Goal: Transaction & Acquisition: Purchase product/service

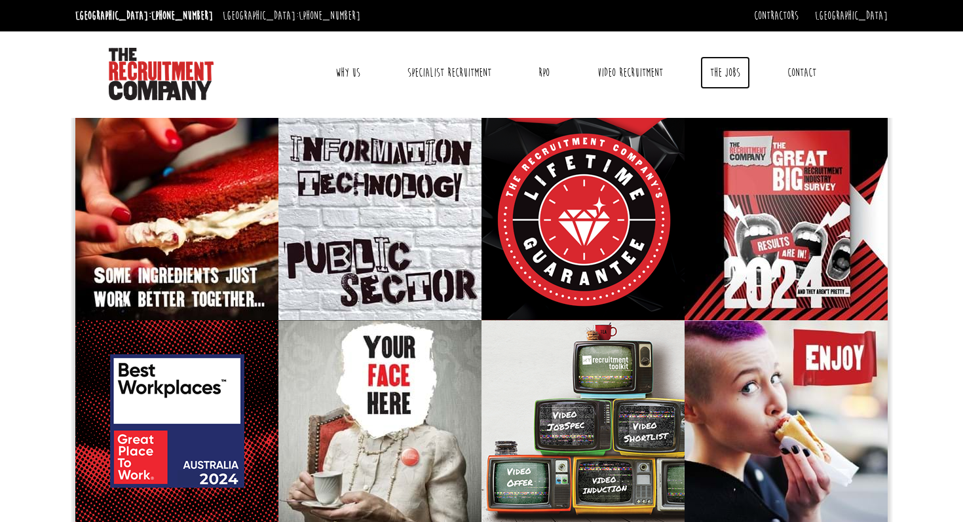
click at [721, 73] on link "The Jobs" at bounding box center [725, 72] width 50 height 33
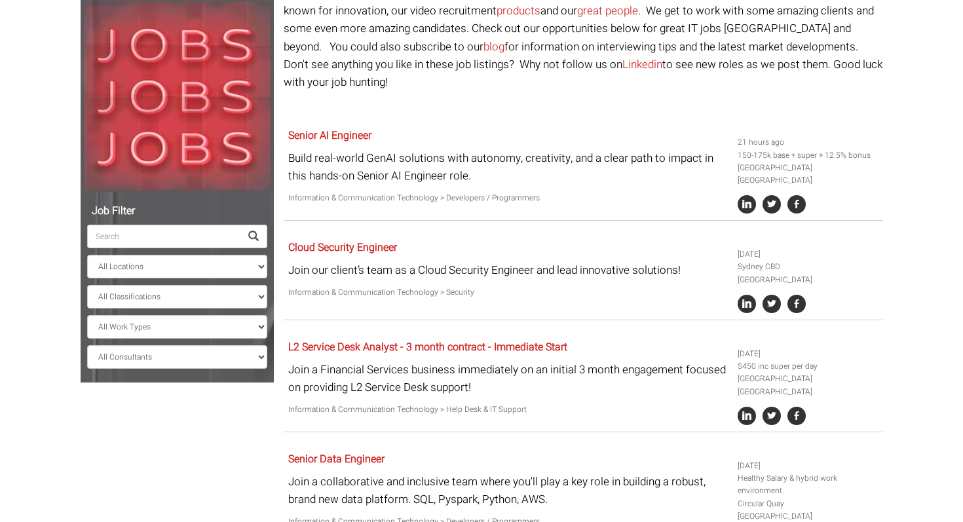
scroll to position [143, 0]
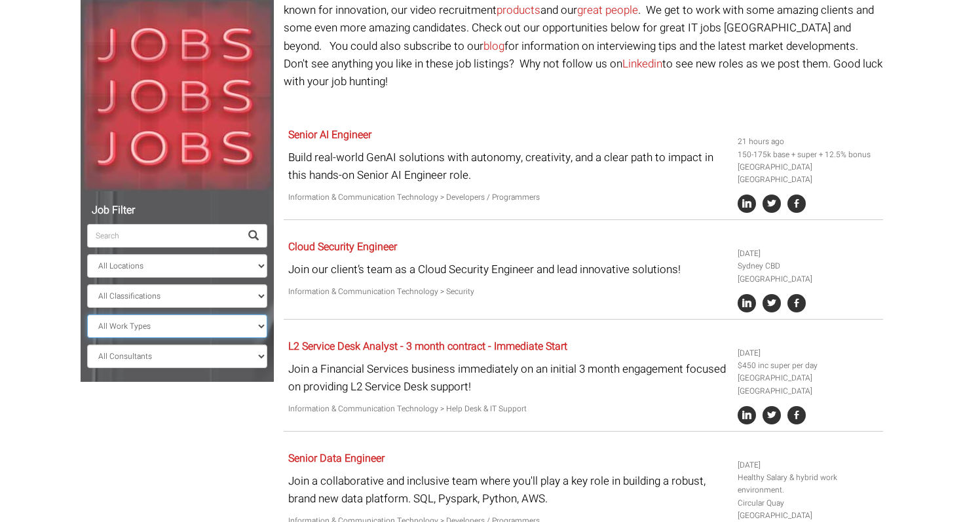
click at [187, 327] on select "All Work Types Full Time Part Time Casual Contract / Temp" at bounding box center [177, 326] width 180 height 24
select select "Contract / Temp"
click at [87, 314] on select "All Work Types Full Time Part Time Casual Contract / Temp" at bounding box center [177, 326] width 180 height 24
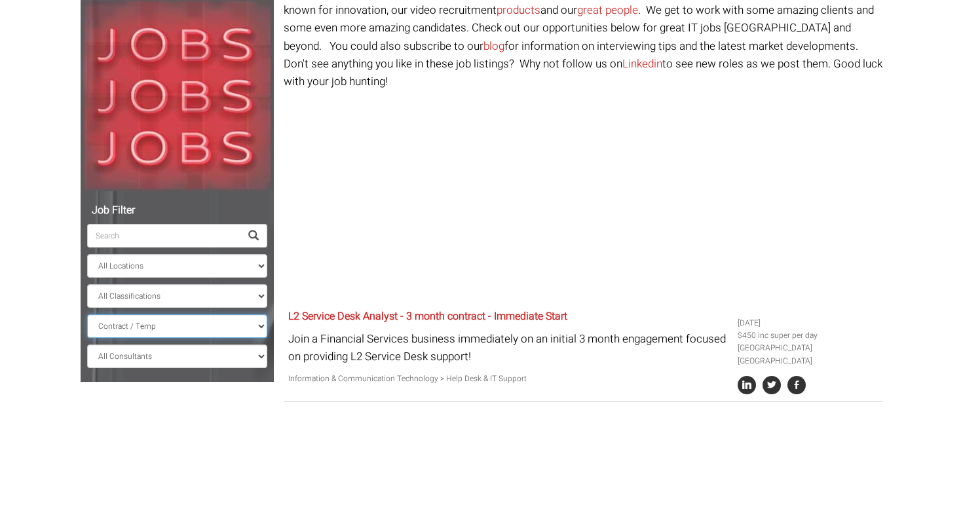
scroll to position [98, 0]
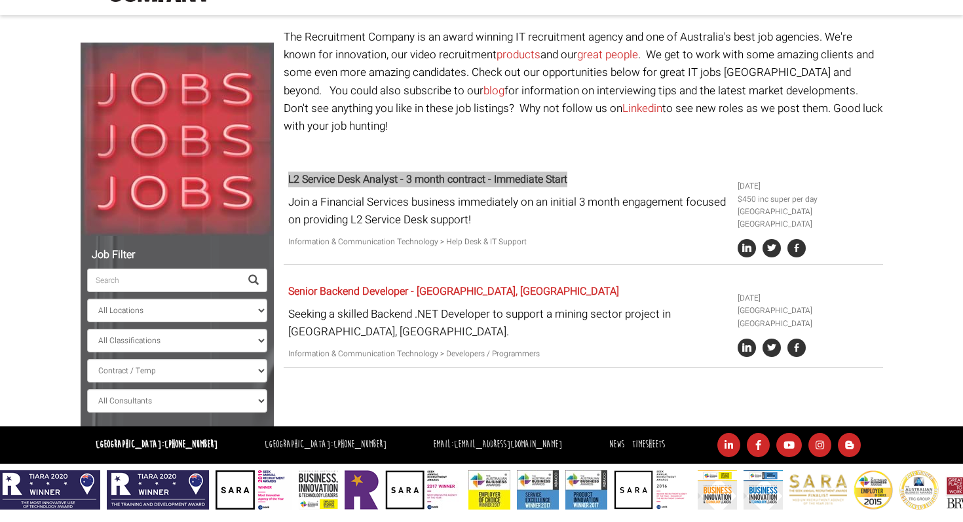
drag, startPoint x: 382, startPoint y: 157, endPoint x: 821, endPoint y: 1, distance: 465.7
click at [0, 0] on body "[GEOGRAPHIC_DATA]: [PHONE_NUMBER] [GEOGRAPHIC_DATA]: [PHONE_NUMBER] Contractors…" at bounding box center [481, 206] width 963 height 608
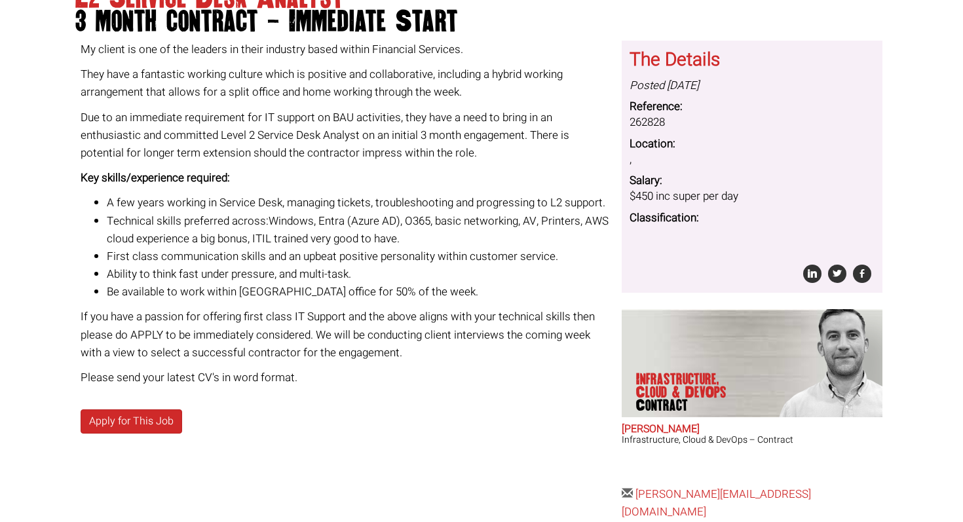
scroll to position [162, 0]
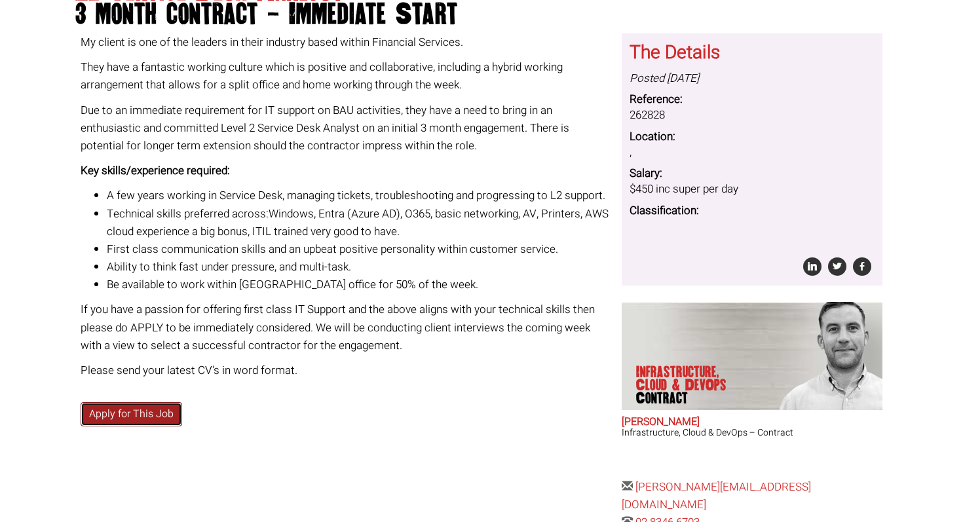
click at [159, 417] on link "Apply for This Job" at bounding box center [132, 414] width 102 height 24
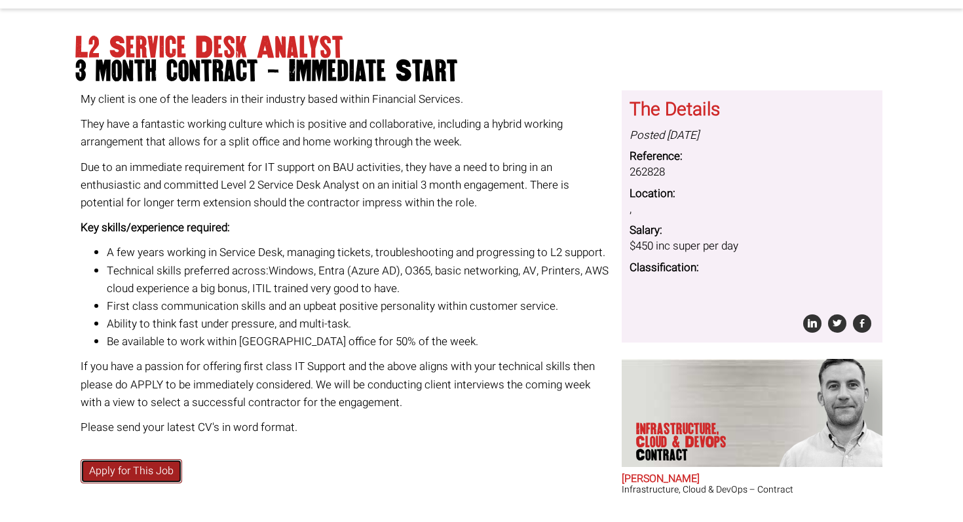
scroll to position [105, 0]
drag, startPoint x: 436, startPoint y: 269, endPoint x: 502, endPoint y: 270, distance: 66.2
click at [502, 270] on span "Windows, Entra (Azure AD), O365, basic networking, AV, Printers, AWS cloud expe…" at bounding box center [358, 279] width 502 height 34
click at [262, 286] on span "Windows, Entra (Azure AD), O365, basic networking, AV, Printers, AWS cloud expe…" at bounding box center [358, 279] width 502 height 34
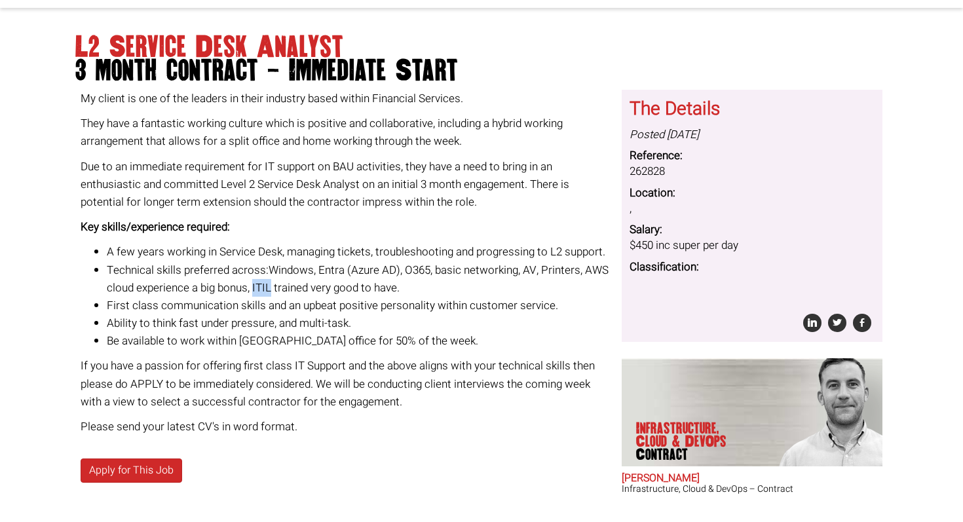
copy span "ITIL"
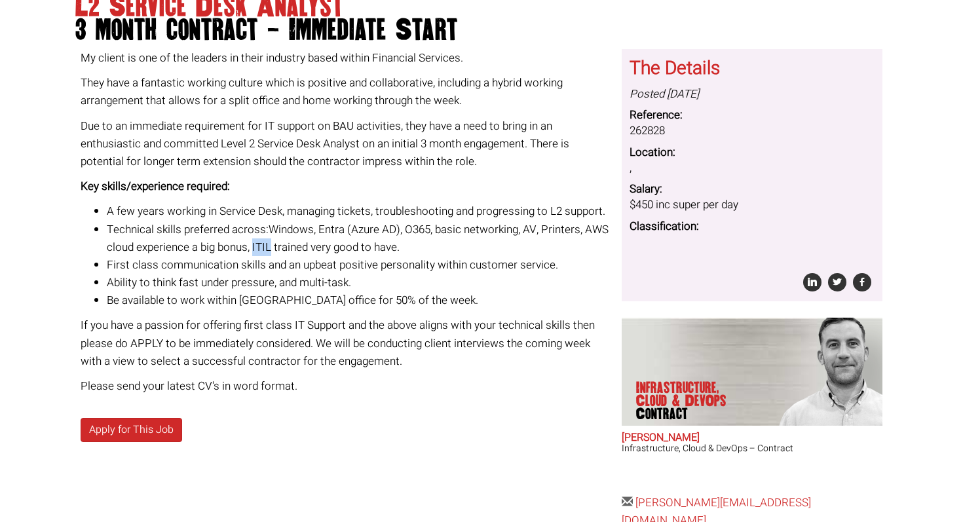
scroll to position [153, 0]
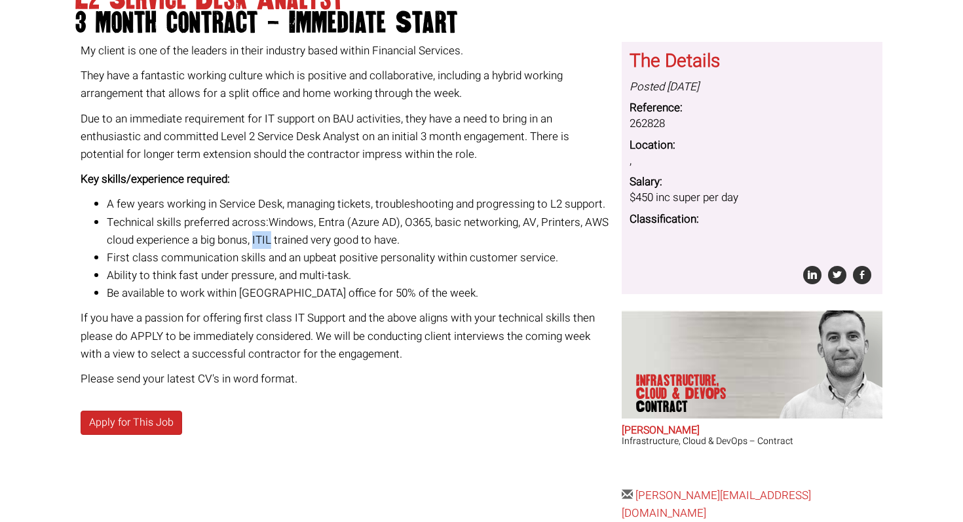
drag, startPoint x: 367, startPoint y: 385, endPoint x: 70, endPoint y: 84, distance: 423.3
click at [71, 84] on div "L2 Service Desk Analyst 3 month contract - Immediate Start My client is one of …" at bounding box center [482, 256] width 822 height 566
copy div "My client is one of the leaders in their industry based within Financial Servic…"
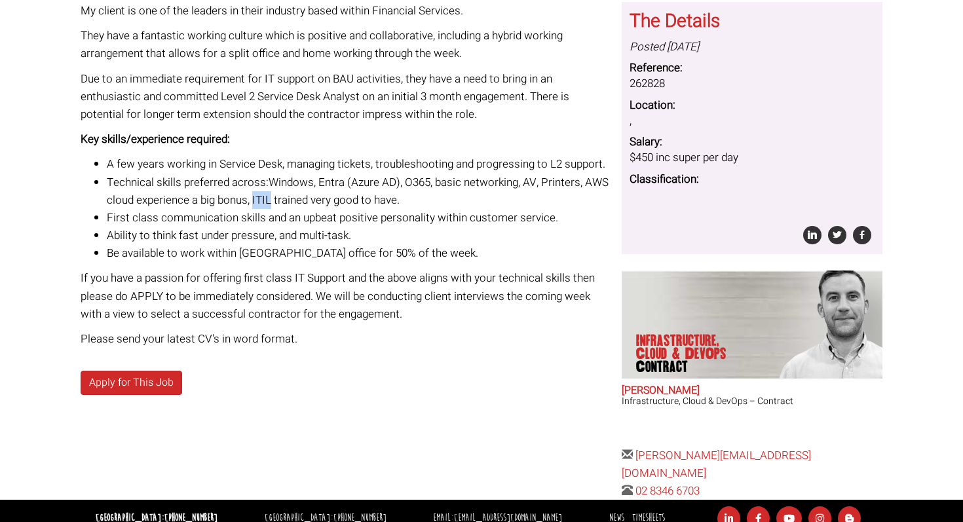
scroll to position [212, 0]
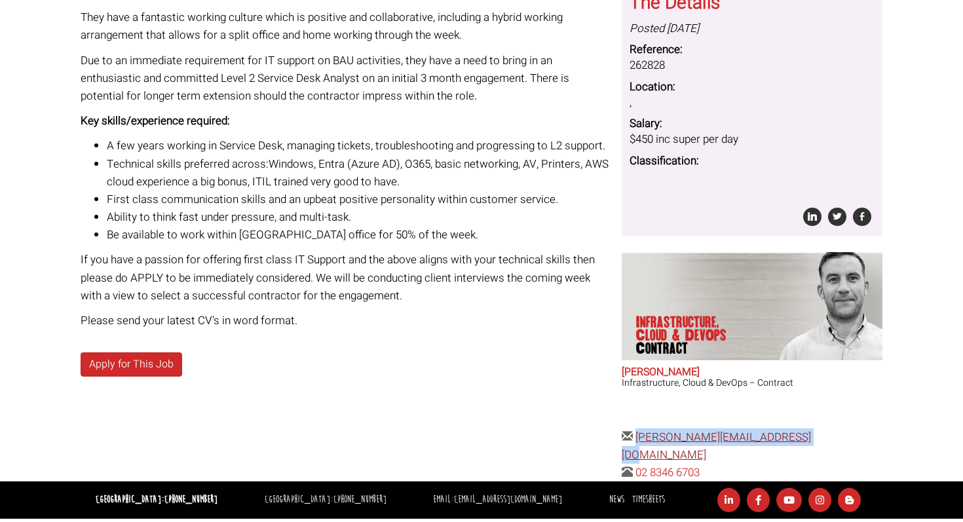
drag, startPoint x: 830, startPoint y: 439, endPoint x: 637, endPoint y: 436, distance: 193.2
click at [637, 436] on div "The Details Posted 4 days ago Reference: 262828 Location: , Salary: $450 inc su…" at bounding box center [752, 233] width 270 height 498
copy link "adame@therecruitmentcompany.com"
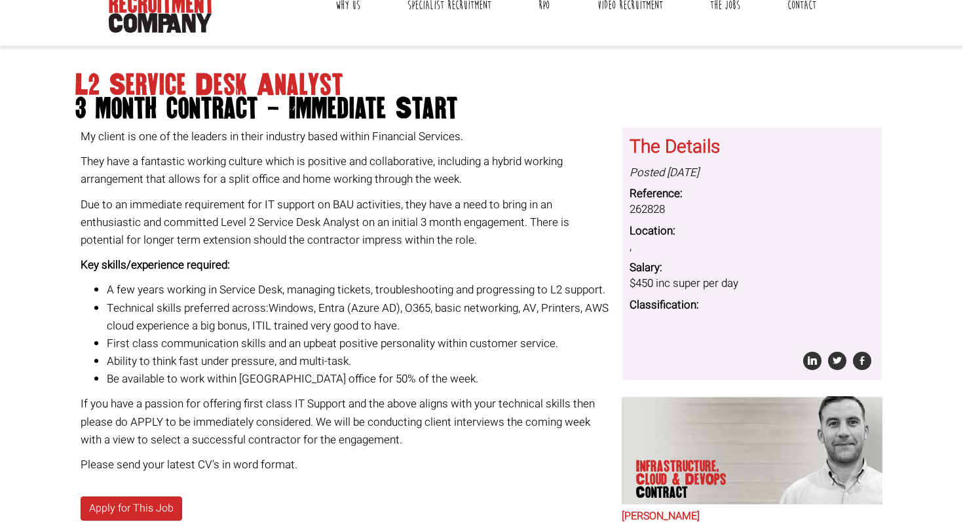
scroll to position [50, 0]
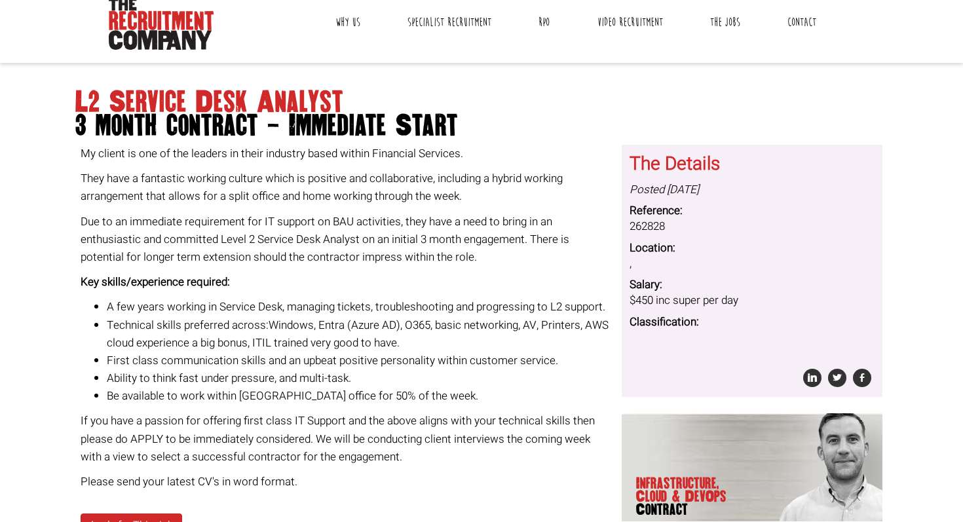
click at [172, 92] on h1 "L2 Service Desk Analyst 3 month contract - Immediate Start" at bounding box center [481, 113] width 812 height 47
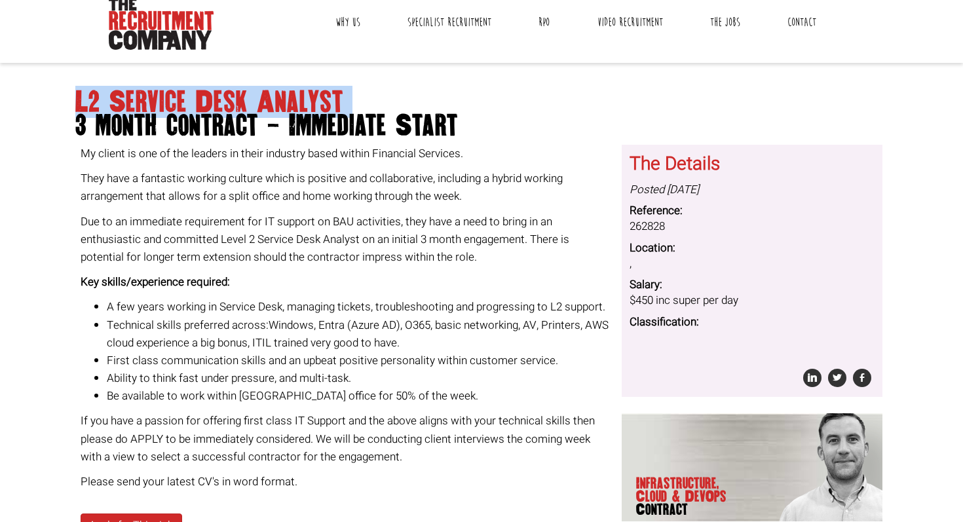
click at [172, 92] on h1 "L2 Service Desk Analyst 3 month contract - Immediate Start" at bounding box center [481, 113] width 812 height 47
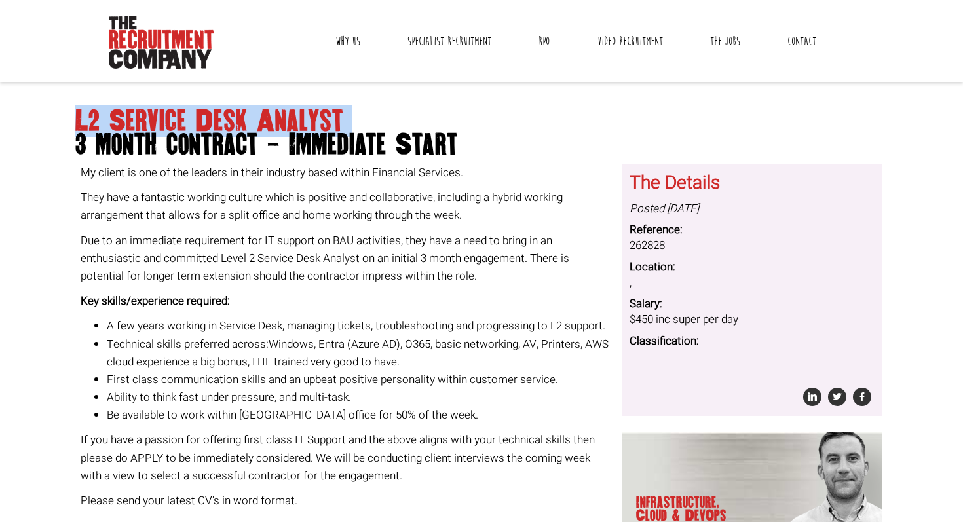
scroll to position [0, 0]
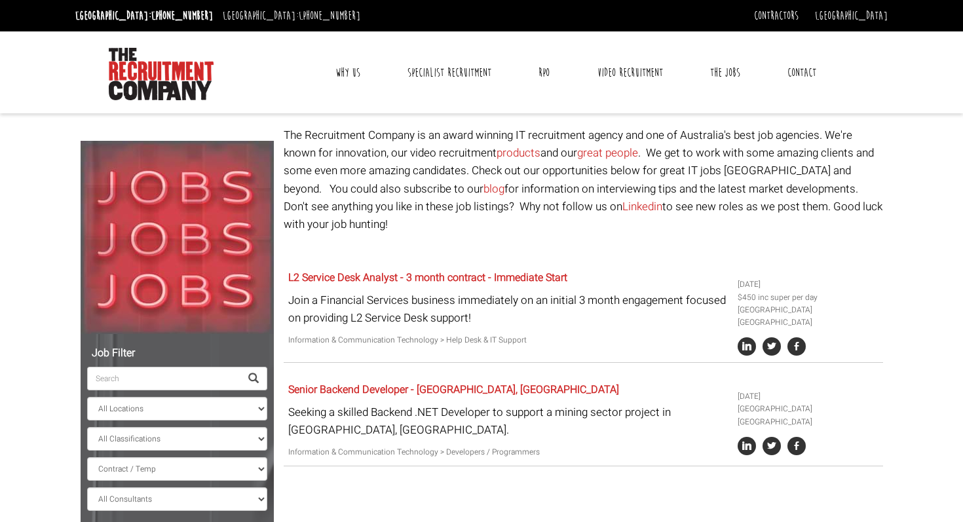
select select "Contract / Temp"
